Goal: Task Accomplishment & Management: Use online tool/utility

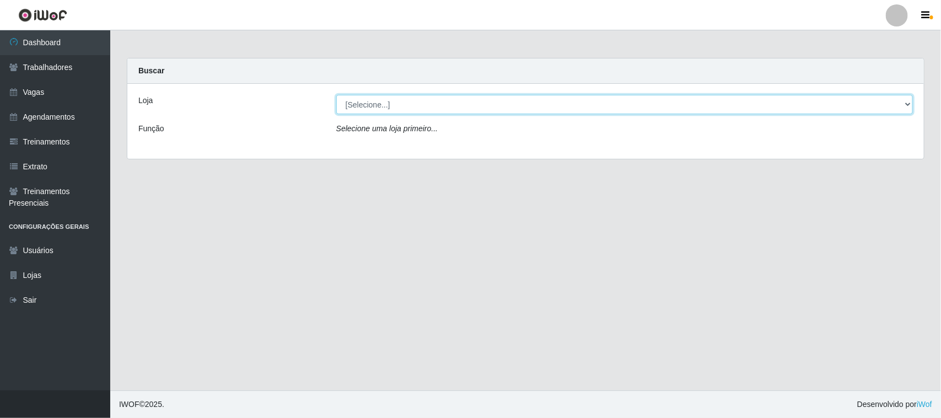
click at [908, 100] on select "[Selecione...] [GEOGRAPHIC_DATA]" at bounding box center [624, 104] width 577 height 19
select select "65"
click at [336, 95] on select "[Selecione...] [GEOGRAPHIC_DATA]" at bounding box center [624, 104] width 577 height 19
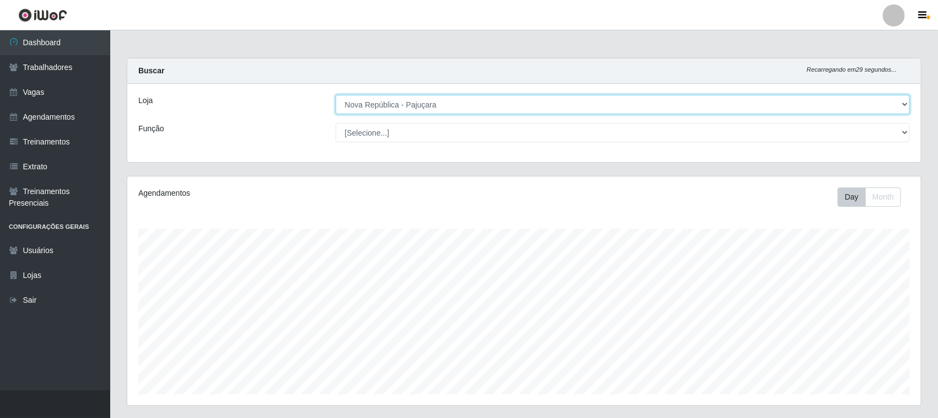
scroll to position [229, 794]
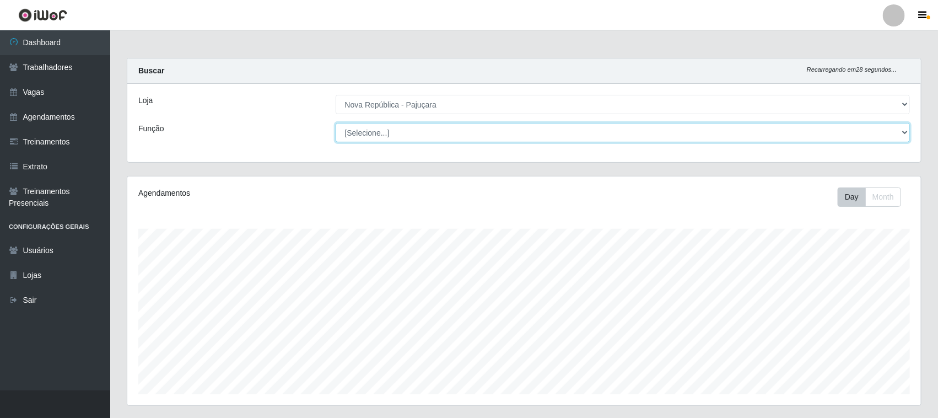
click at [904, 131] on select "[Selecione...] Balconista Operador de Caixa Repositor" at bounding box center [623, 132] width 575 height 19
select select "22"
click at [336, 123] on select "[Selecione...] Balconista Operador de Caixa Repositor" at bounding box center [623, 132] width 575 height 19
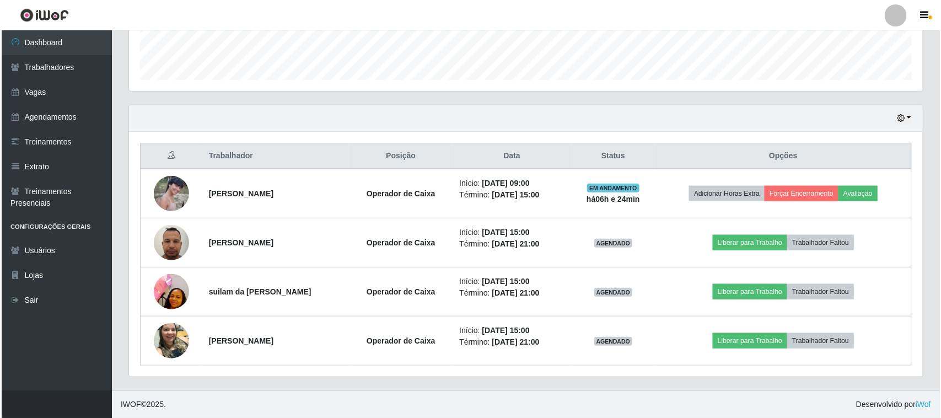
scroll to position [315, 0]
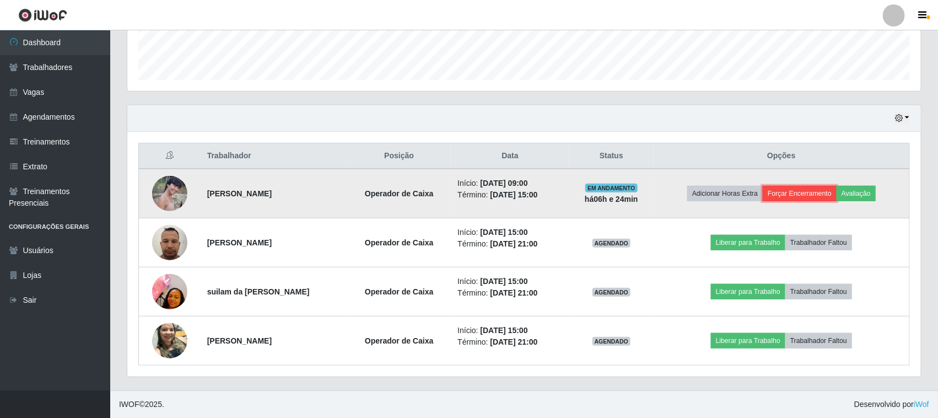
click at [798, 194] on button "Forçar Encerramento" at bounding box center [800, 193] width 74 height 15
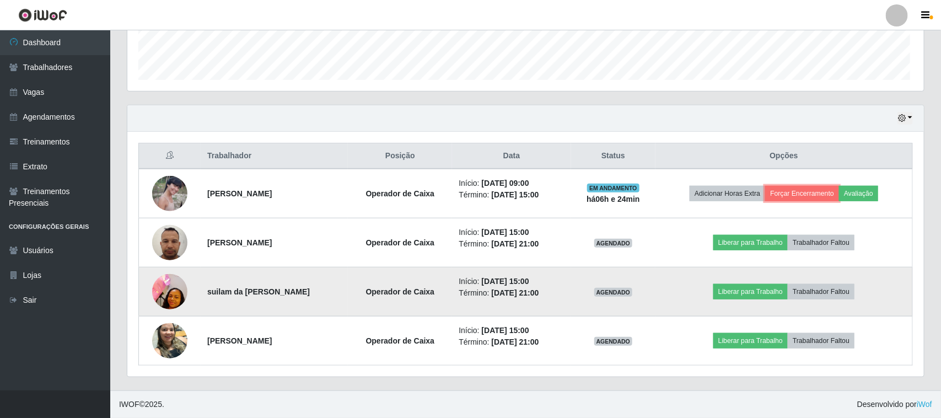
scroll to position [229, 794]
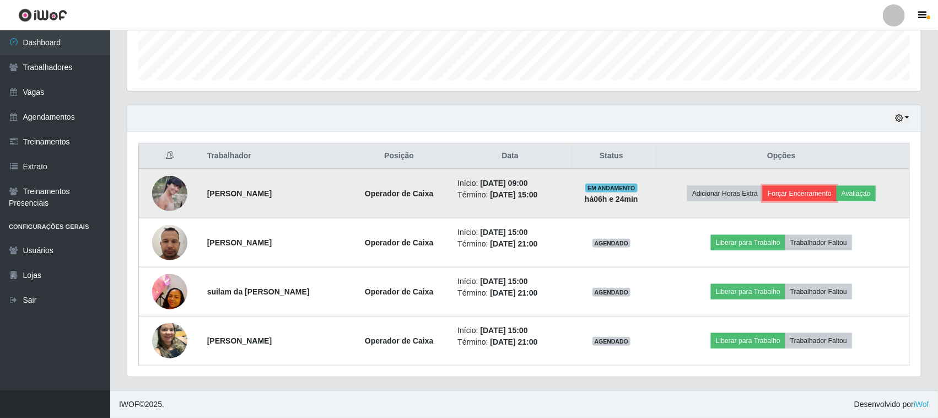
click at [811, 196] on button "Forçar Encerramento" at bounding box center [800, 193] width 74 height 15
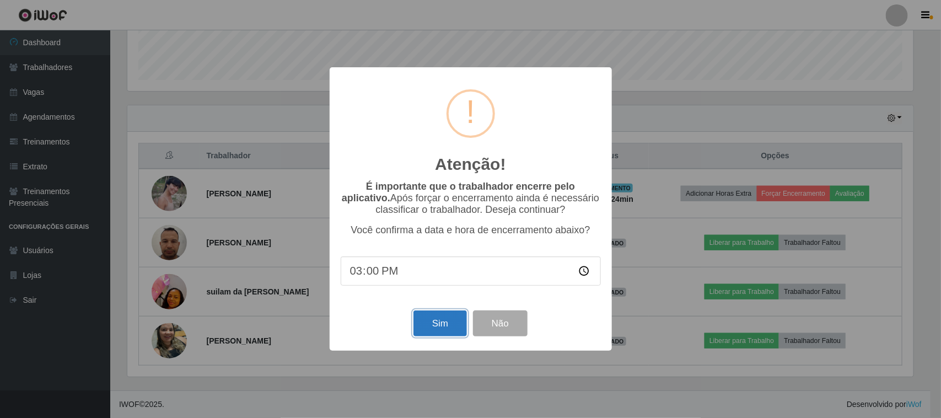
click at [444, 329] on button "Sim" at bounding box center [439, 323] width 53 height 26
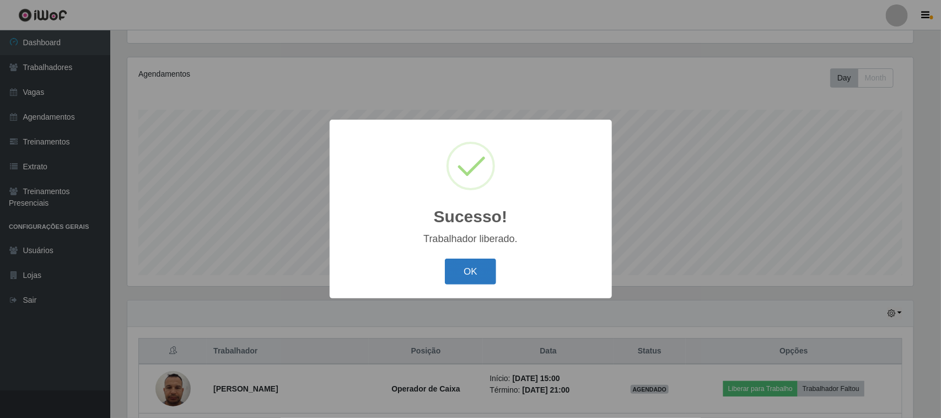
click at [486, 273] on button "OK" at bounding box center [470, 272] width 51 height 26
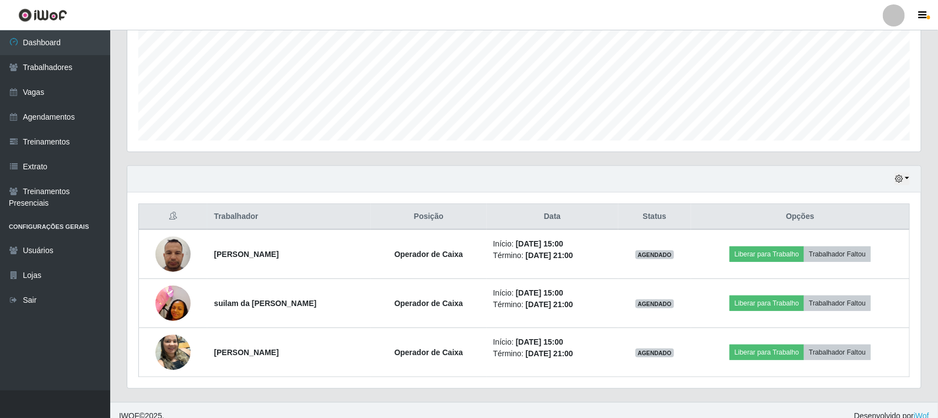
scroll to position [266, 0]
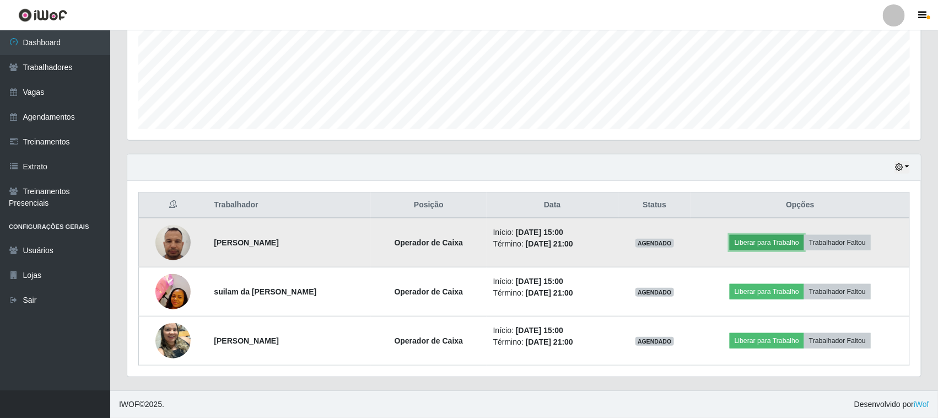
click at [778, 237] on button "Liberar para Trabalho" at bounding box center [767, 242] width 74 height 15
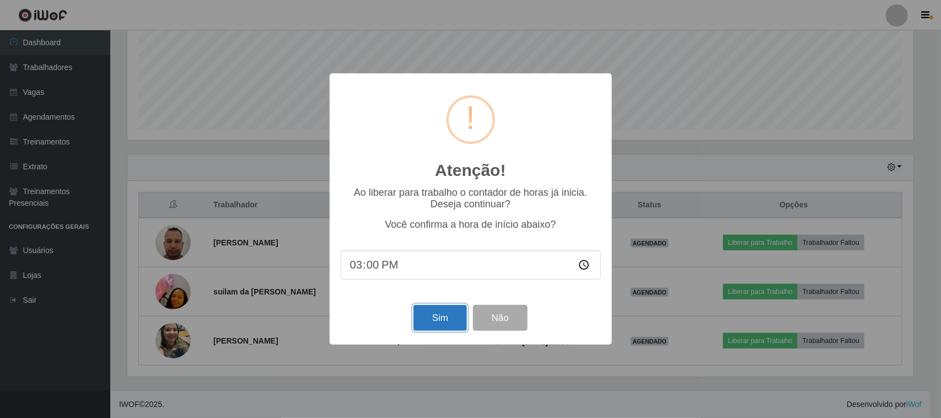
click at [454, 315] on button "Sim" at bounding box center [439, 318] width 53 height 26
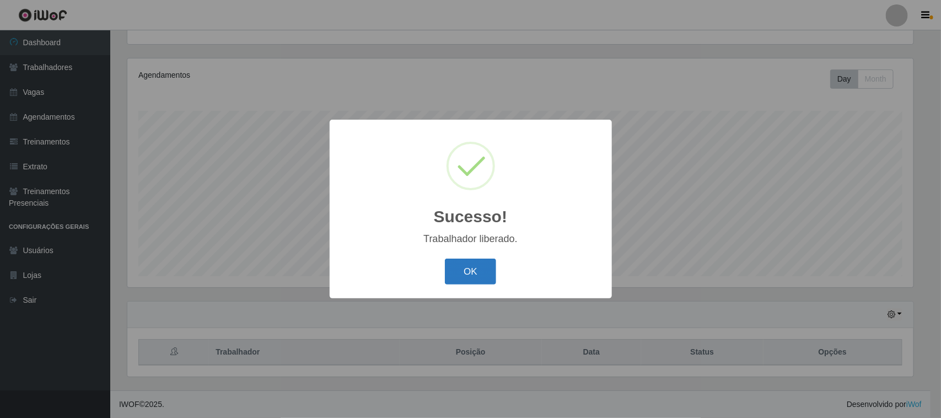
click at [473, 273] on button "OK" at bounding box center [470, 272] width 51 height 26
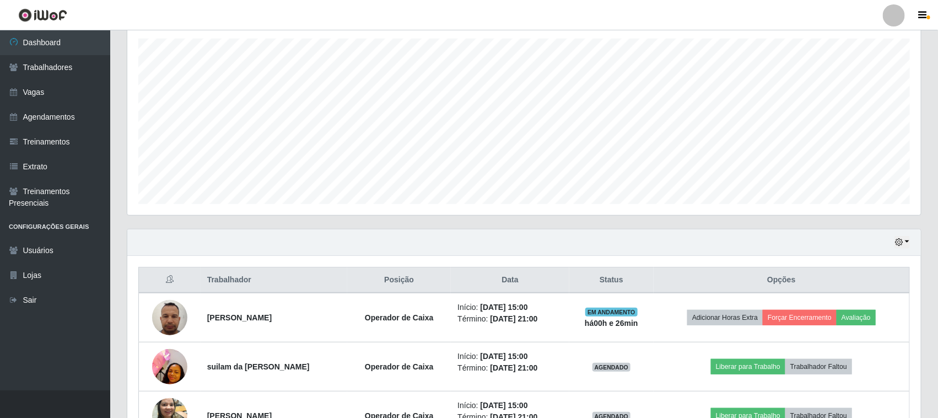
scroll to position [257, 0]
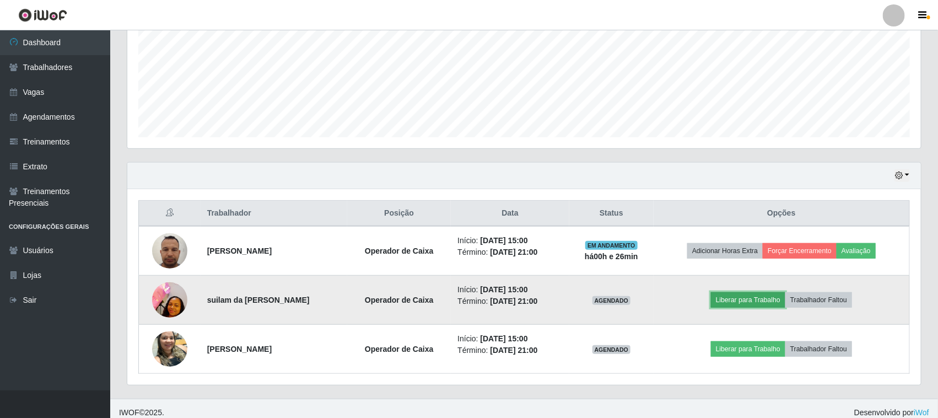
click at [757, 304] on button "Liberar para Trabalho" at bounding box center [748, 299] width 74 height 15
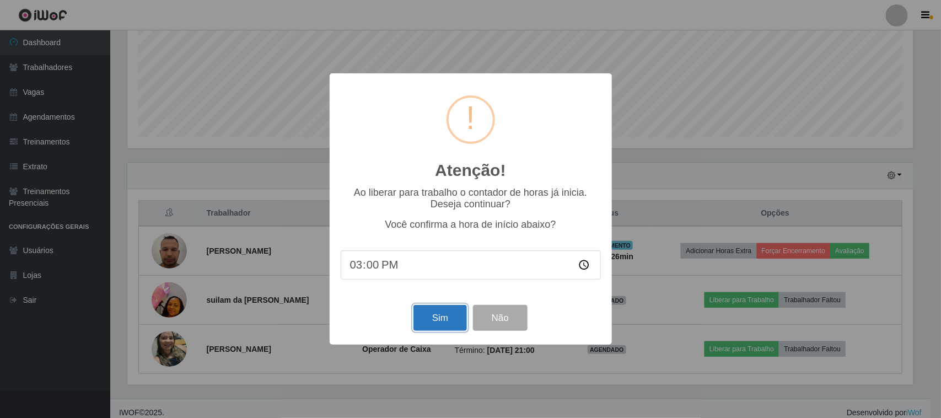
click at [431, 329] on button "Sim" at bounding box center [439, 318] width 53 height 26
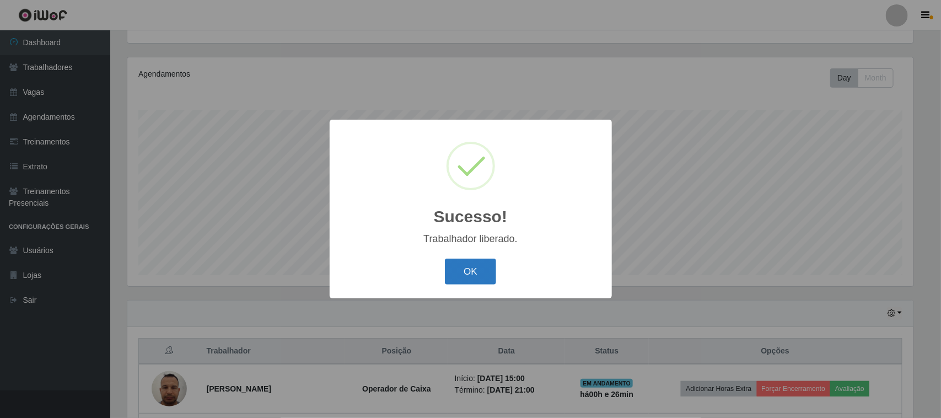
click at [470, 266] on button "OK" at bounding box center [470, 272] width 51 height 26
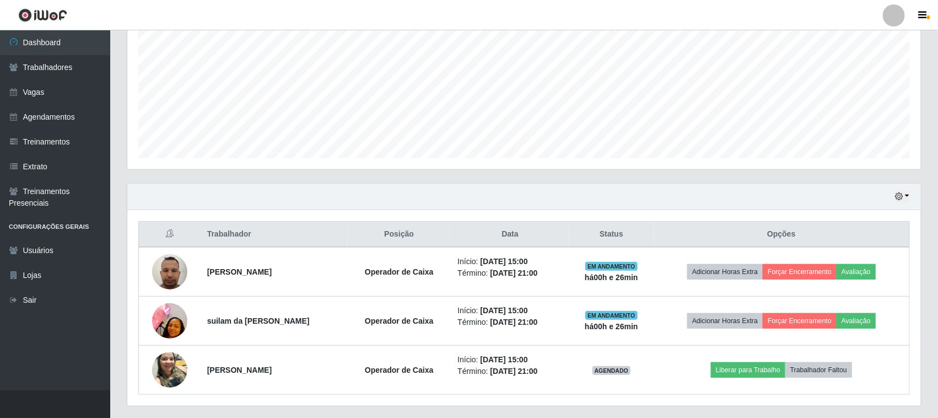
scroll to position [257, 0]
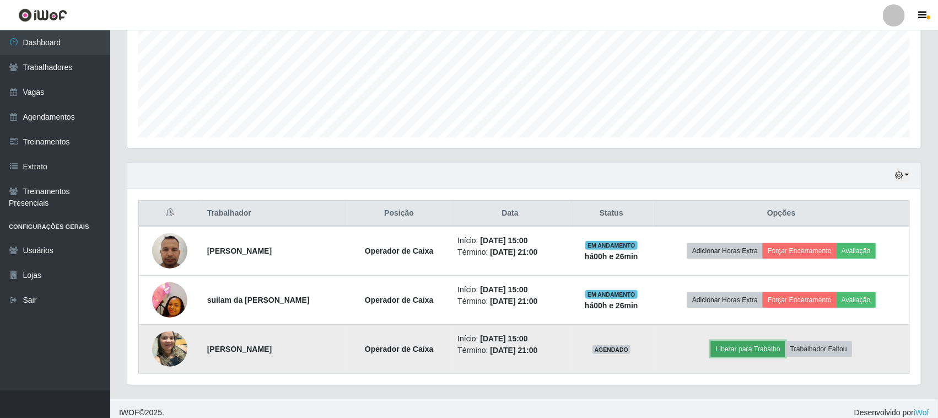
click at [758, 348] on button "Liberar para Trabalho" at bounding box center [748, 348] width 74 height 15
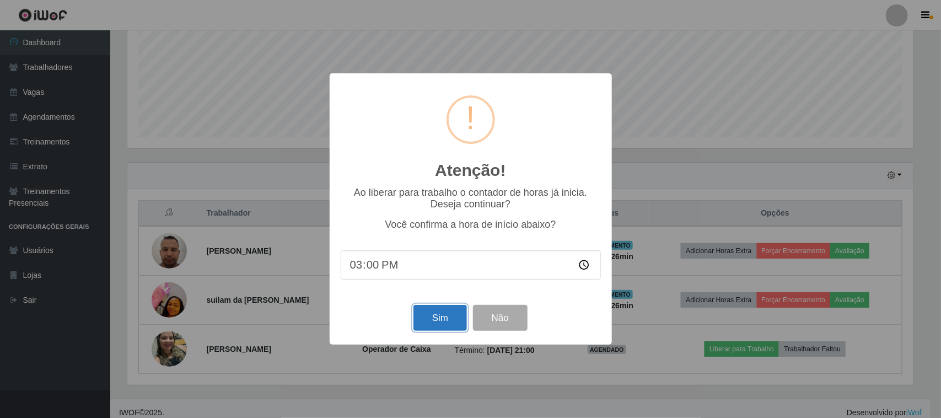
click at [448, 317] on button "Sim" at bounding box center [439, 318] width 53 height 26
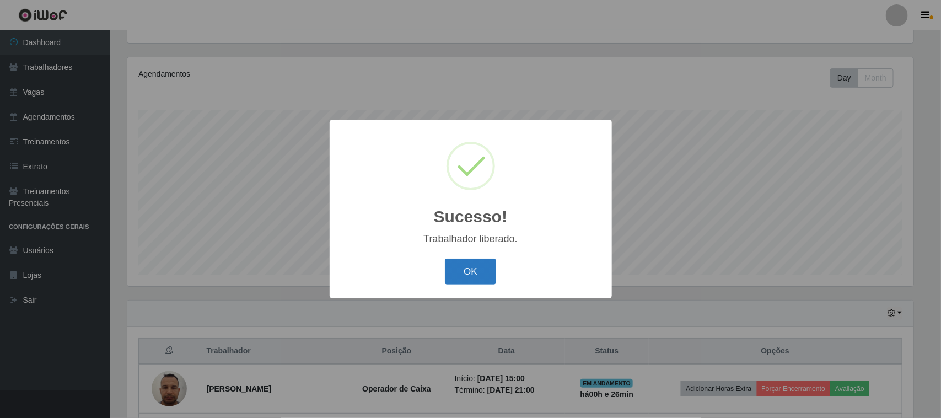
click at [472, 273] on button "OK" at bounding box center [470, 272] width 51 height 26
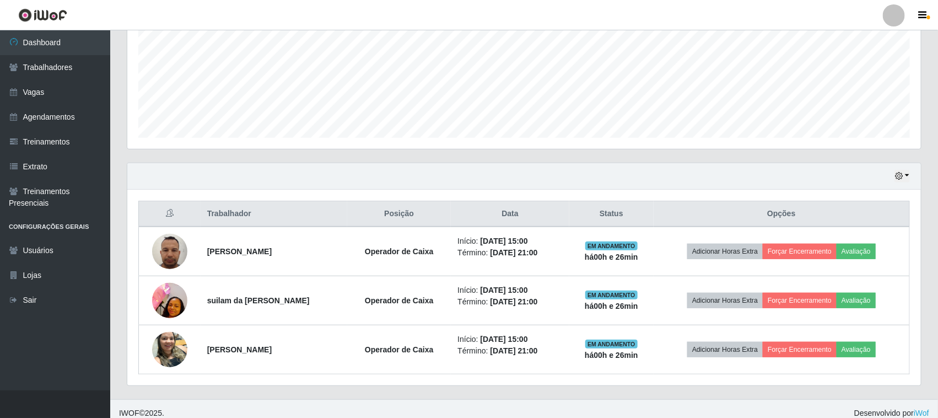
scroll to position [0, 0]
